Goal: Task Accomplishment & Management: Complete application form

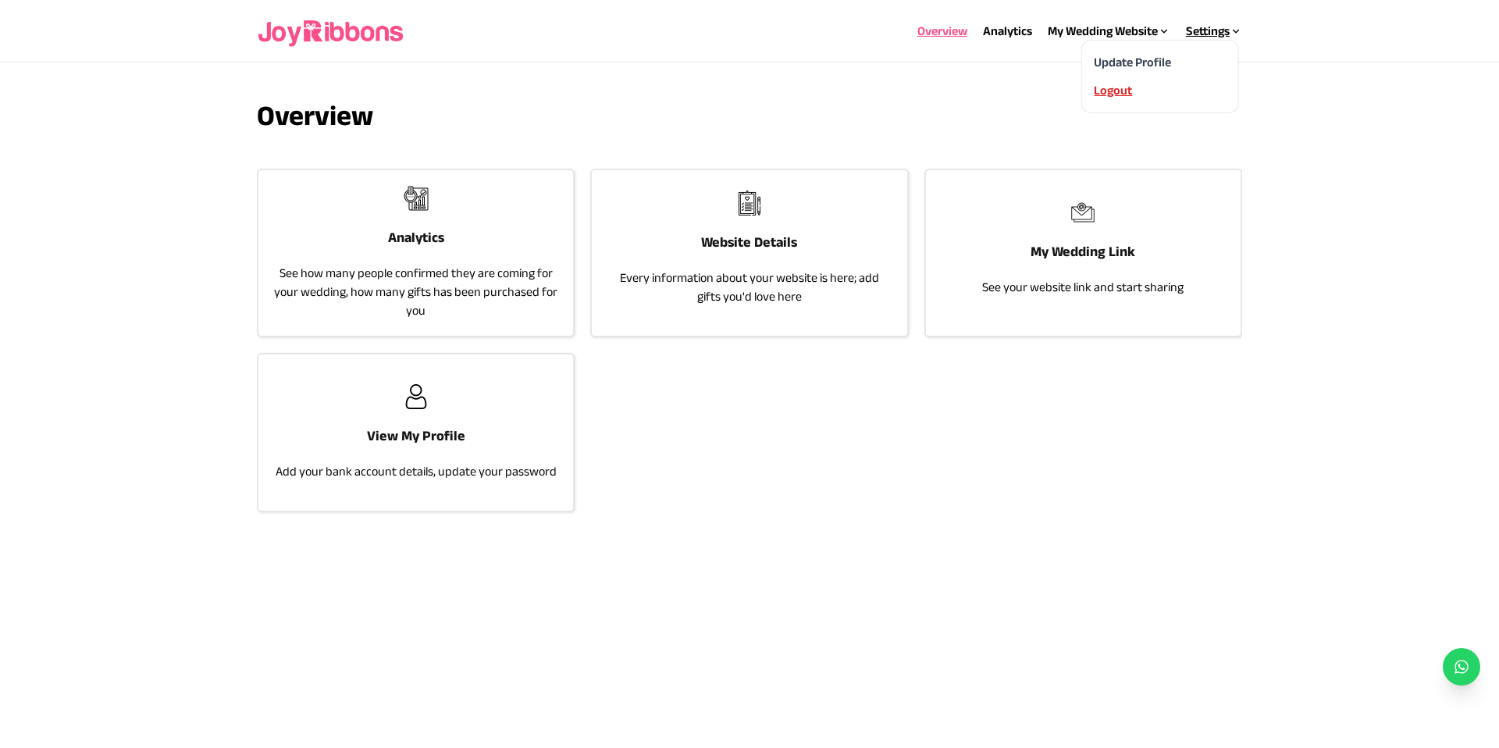
click at [1120, 90] on div "Logout" at bounding box center [1159, 90] width 131 height 19
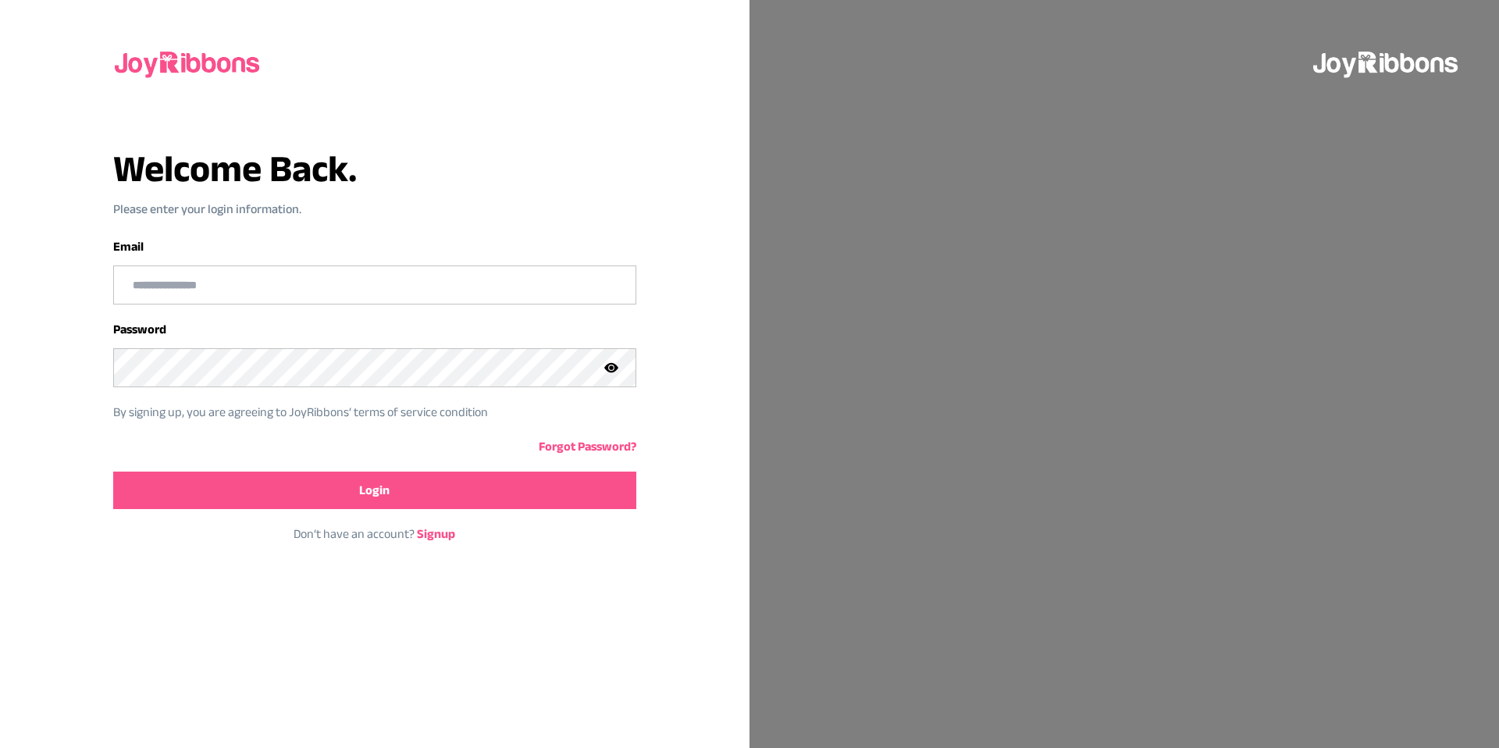
click at [440, 532] on link "Signup" at bounding box center [436, 533] width 38 height 13
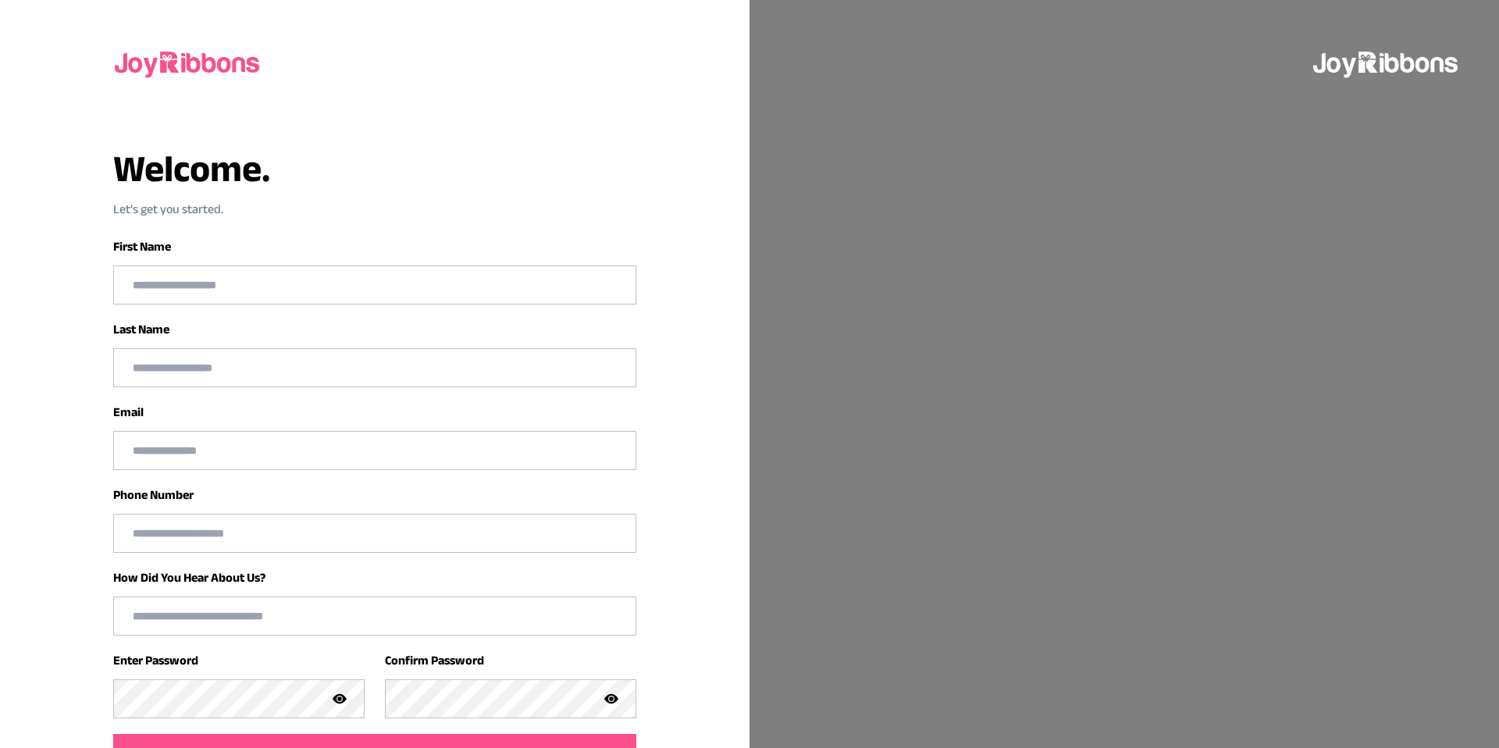
scroll to position [13, 0]
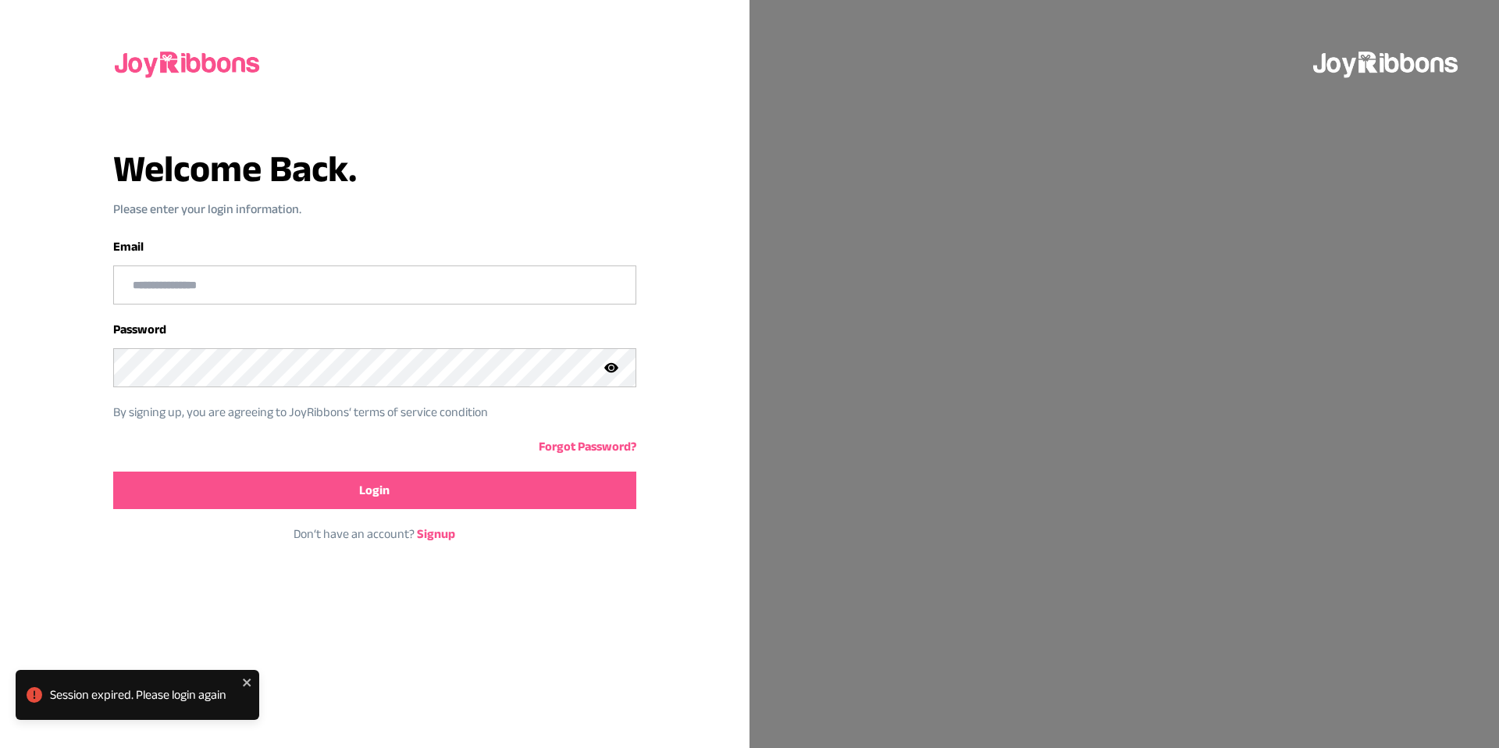
click at [443, 535] on link "Signup" at bounding box center [436, 533] width 38 height 13
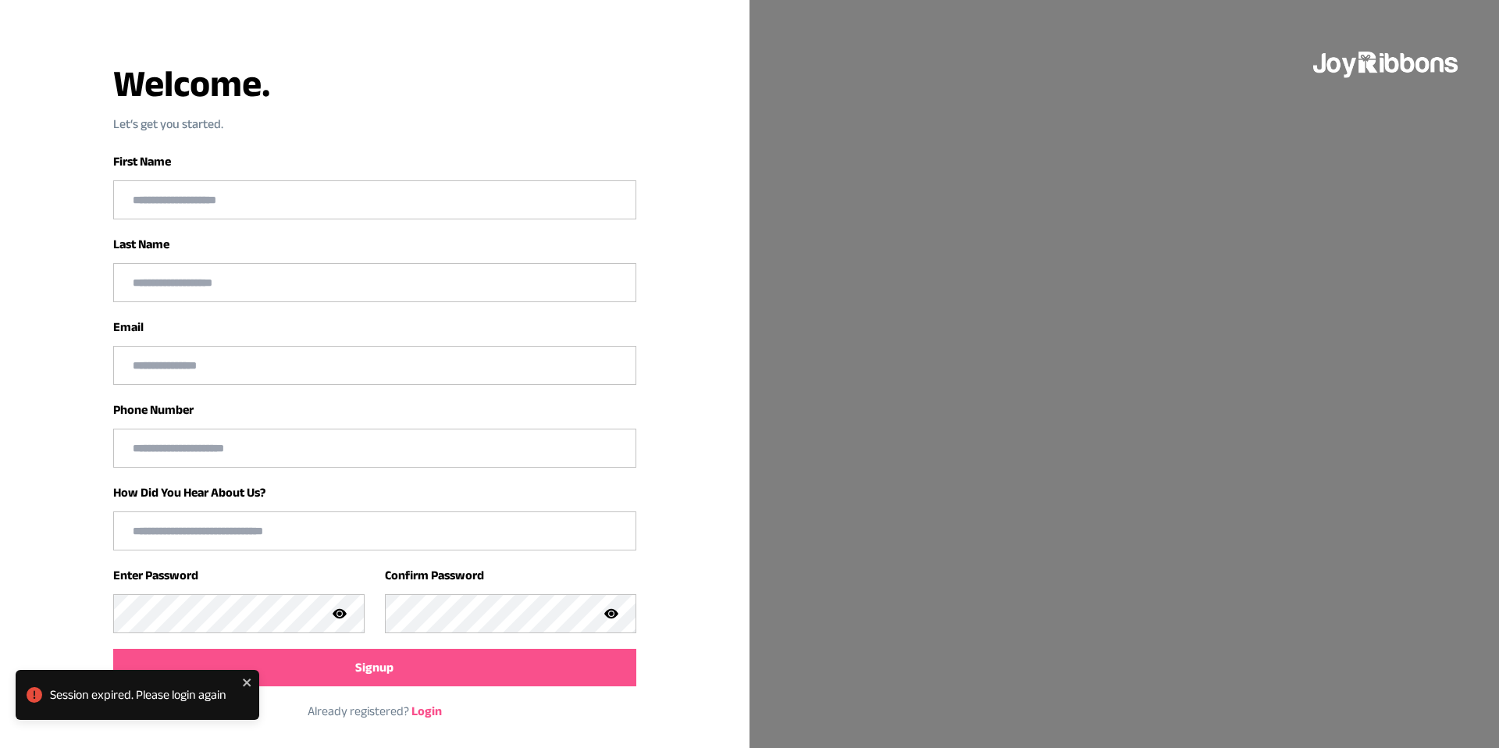
scroll to position [95, 0]
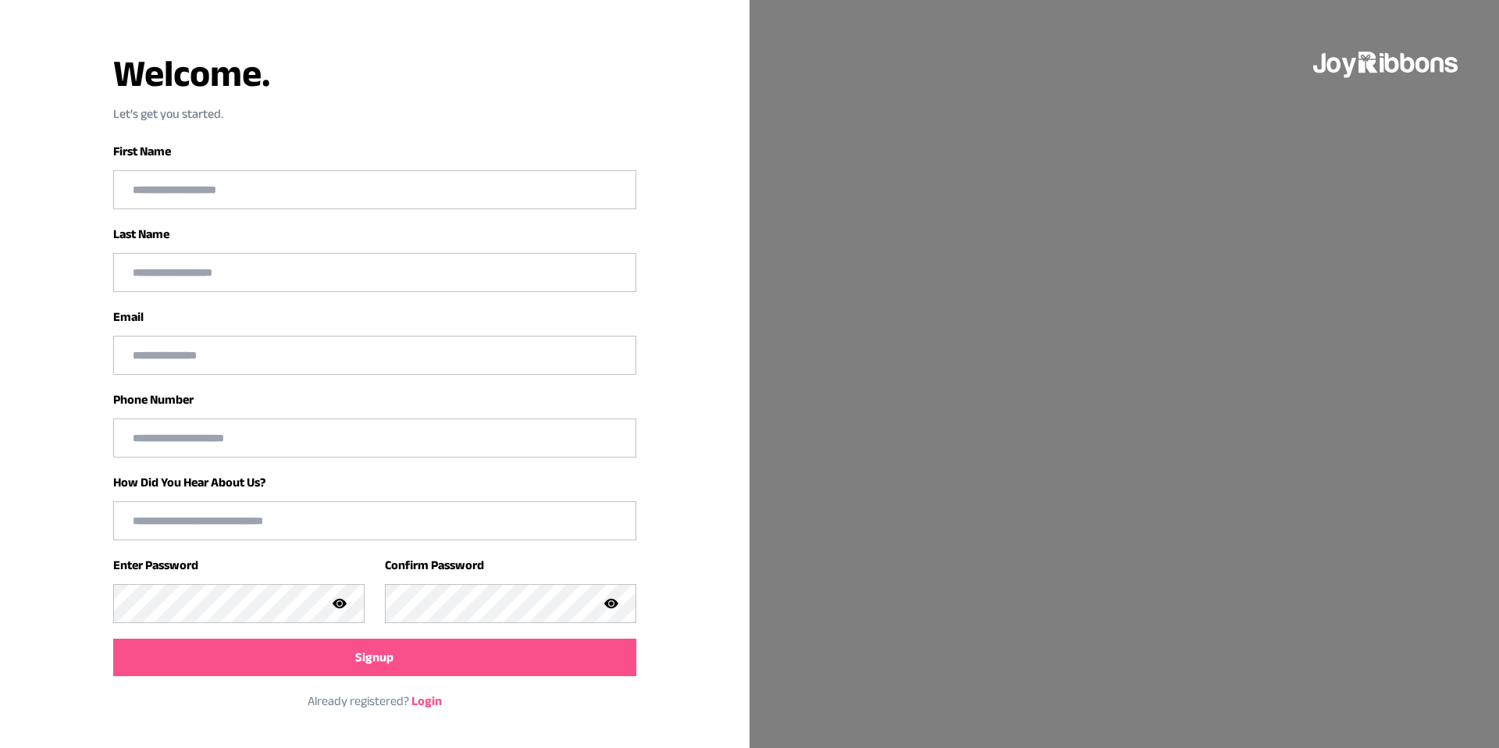
click at [350, 513] on input "text" at bounding box center [375, 520] width 522 height 37
